Goal: Information Seeking & Learning: Find specific fact

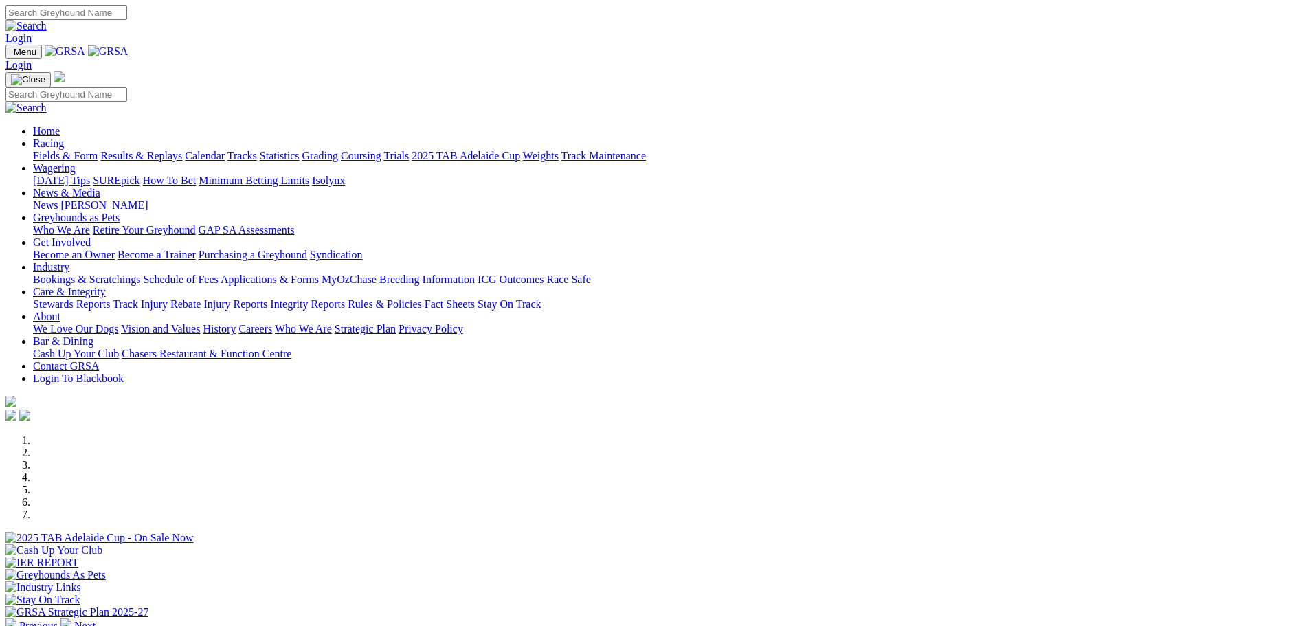
click at [110, 298] on link "Stewards Reports" at bounding box center [71, 304] width 77 height 12
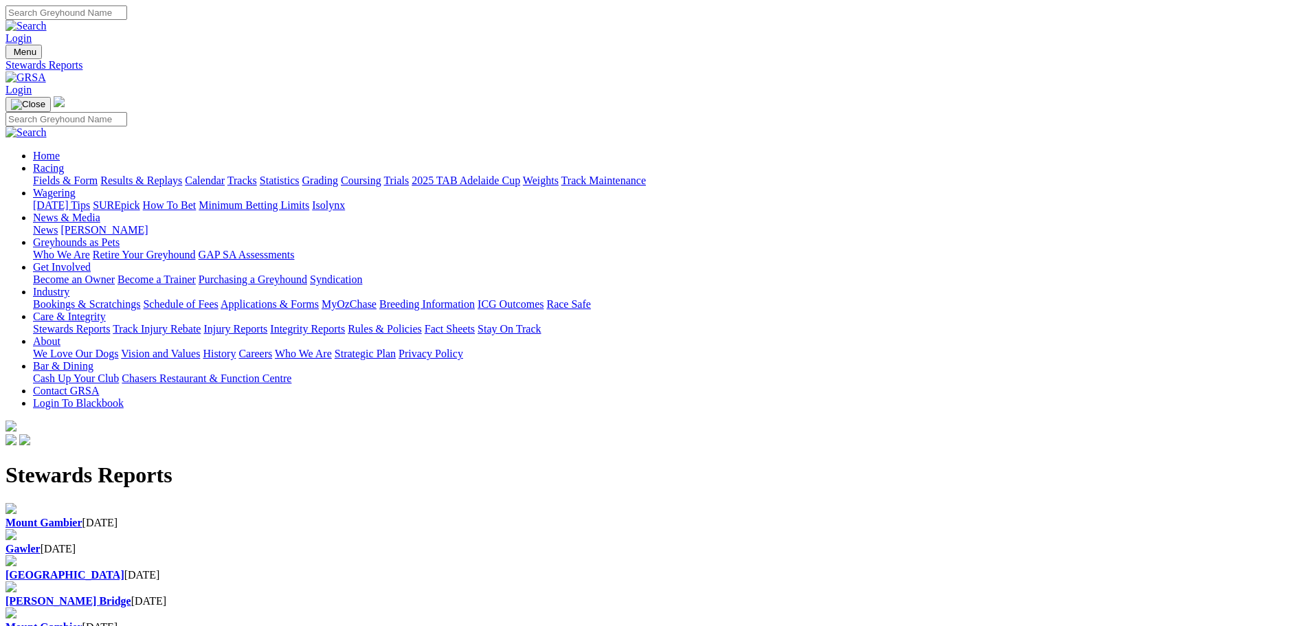
click at [41, 543] on b "Gawler" at bounding box center [22, 549] width 35 height 12
click at [182, 174] on link "Results & Replays" at bounding box center [141, 180] width 82 height 12
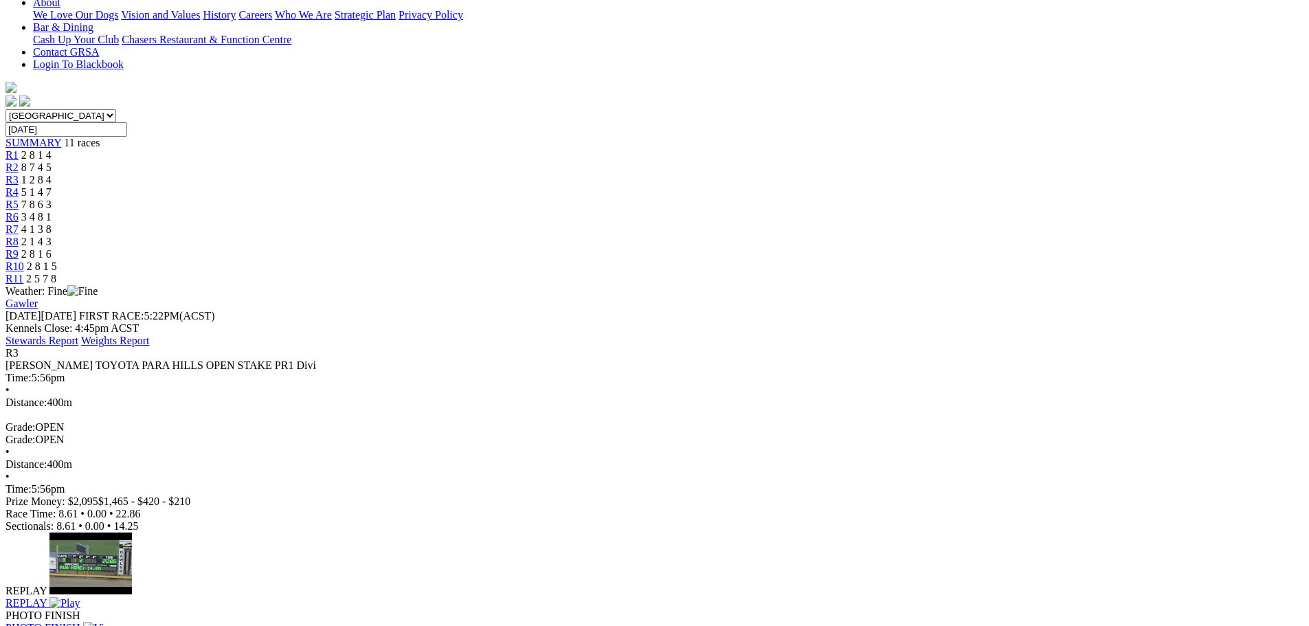
scroll to position [343, 0]
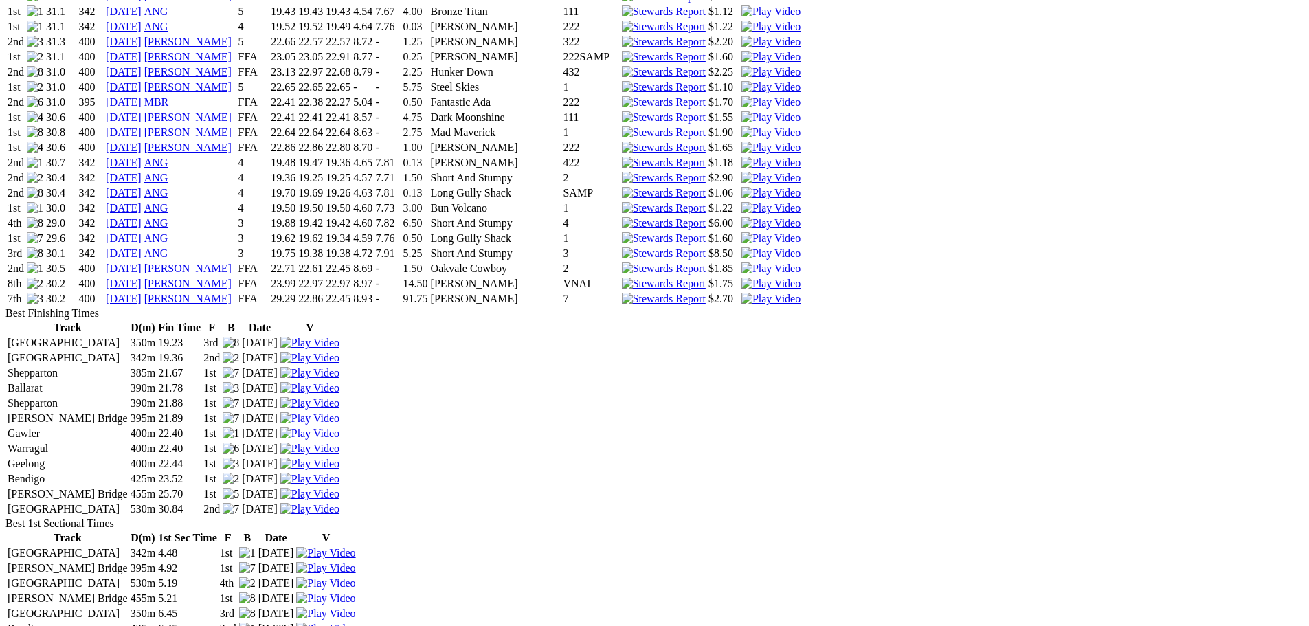
scroll to position [2038, 0]
